Goal: Information Seeking & Learning: Learn about a topic

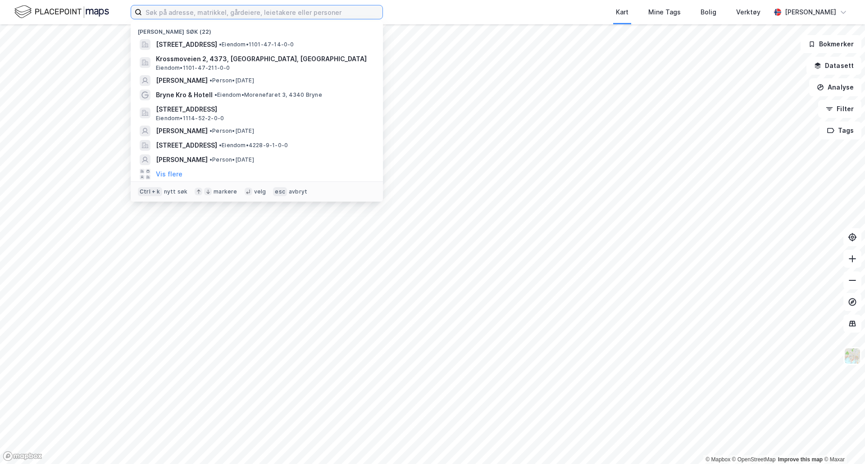
click at [172, 12] on input at bounding box center [262, 12] width 240 height 14
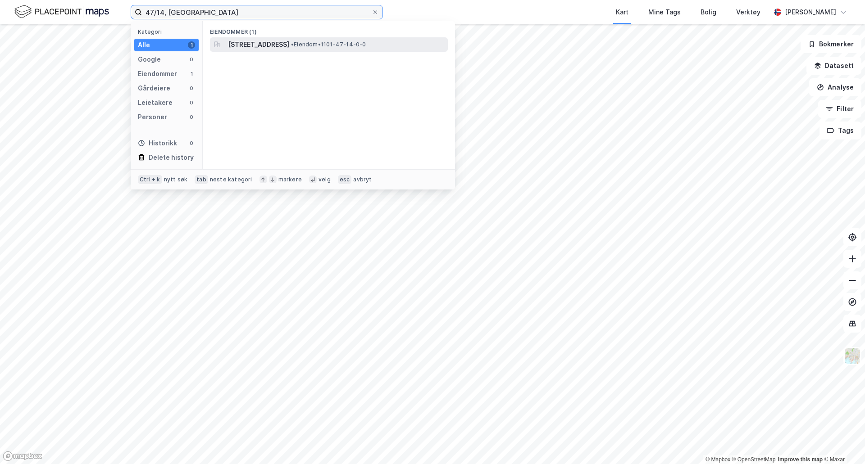
type input "47/14, [GEOGRAPHIC_DATA]"
click at [239, 42] on span "[STREET_ADDRESS]" at bounding box center [258, 44] width 61 height 11
